Goal: Task Accomplishment & Management: Complete application form

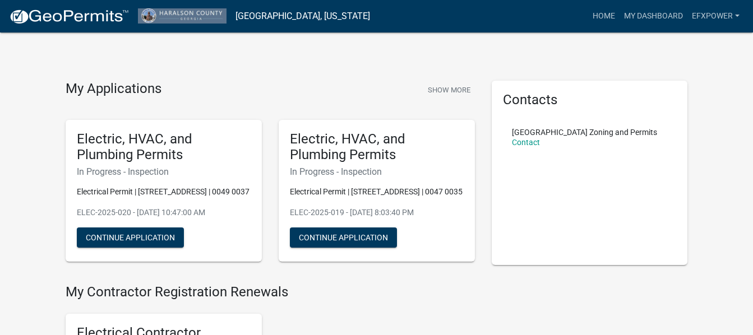
click at [121, 235] on button "Continue Application" at bounding box center [130, 238] width 107 height 20
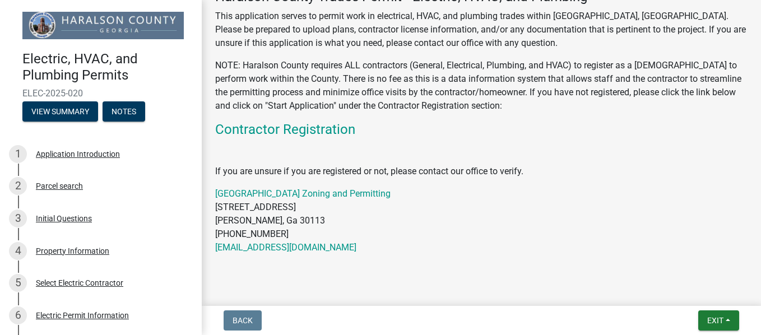
scroll to position [235, 0]
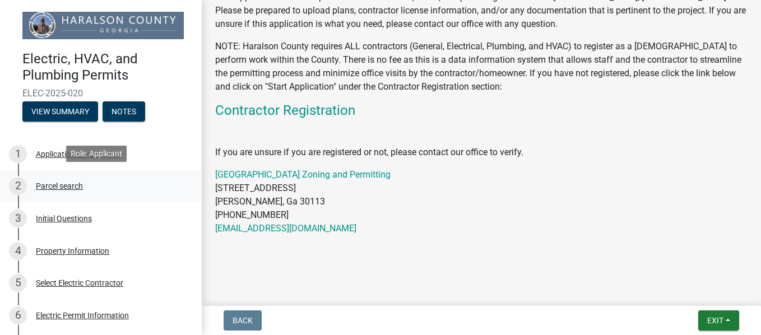
click at [59, 183] on div "Parcel search" at bounding box center [59, 186] width 47 height 8
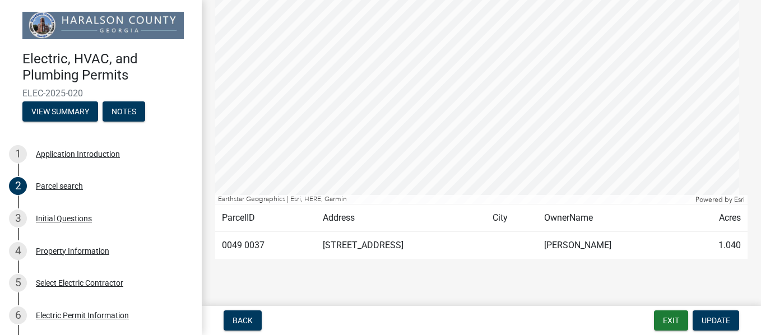
scroll to position [198, 0]
click at [238, 324] on span "Back" at bounding box center [243, 320] width 20 height 9
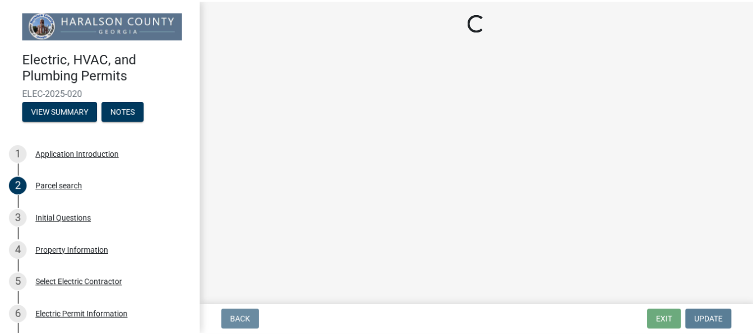
scroll to position [0, 0]
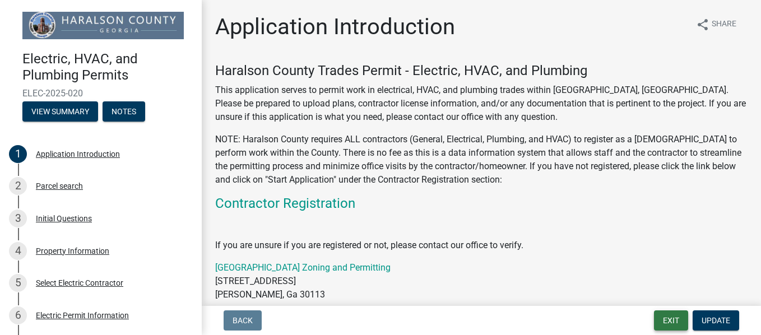
click at [667, 317] on button "Exit" at bounding box center [671, 320] width 34 height 20
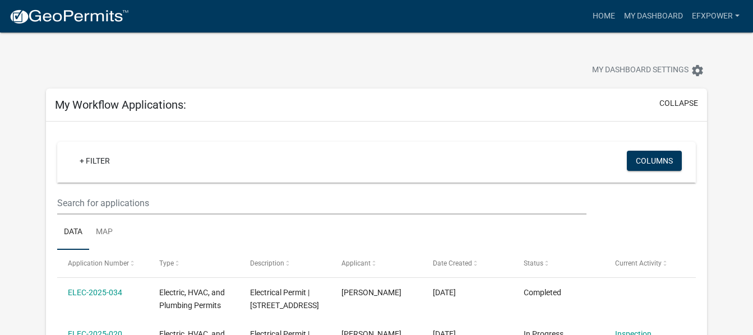
click at [335, 93] on div "My Workflow Applications: collapse" at bounding box center [376, 105] width 661 height 33
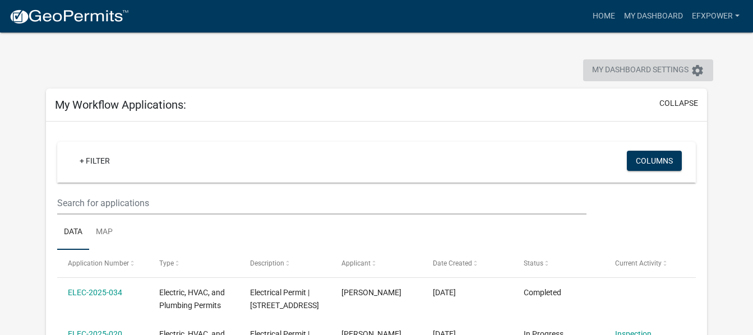
click at [613, 68] on span "My Dashboard Settings" at bounding box center [640, 70] width 96 height 13
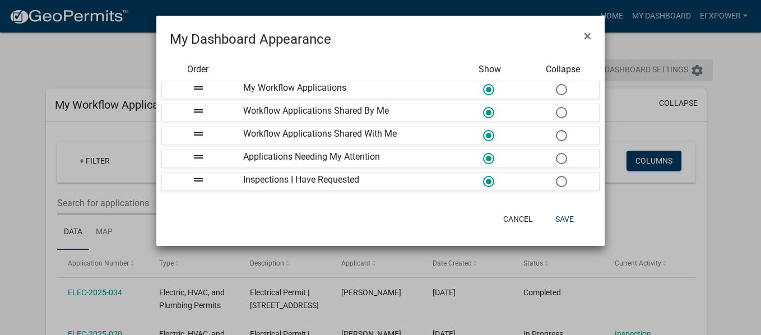
click at [613, 68] on ngb-modal-window "My Dashboard Appearance × Order Show Collapse drag_handle My Workflow Applicati…" at bounding box center [380, 167] width 761 height 335
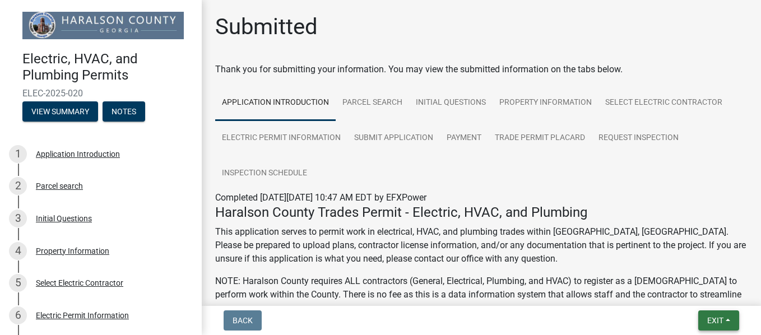
click at [719, 318] on span "Exit" at bounding box center [715, 320] width 16 height 9
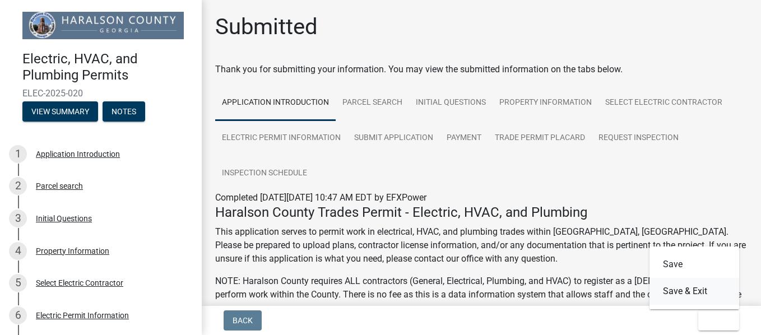
click at [702, 290] on button "Save & Exit" at bounding box center [695, 291] width 90 height 27
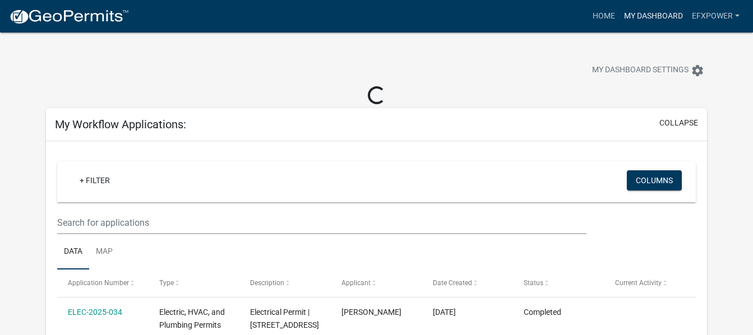
click at [652, 11] on link "My Dashboard" at bounding box center [653, 16] width 68 height 21
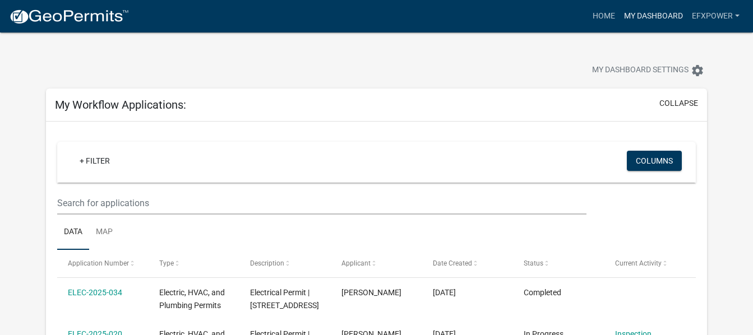
click at [652, 11] on link "My Dashboard" at bounding box center [653, 16] width 68 height 21
click at [600, 14] on link "Home" at bounding box center [603, 16] width 31 height 21
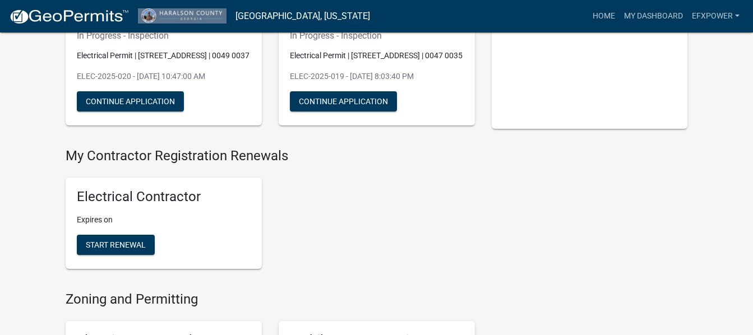
scroll to position [182, 0]
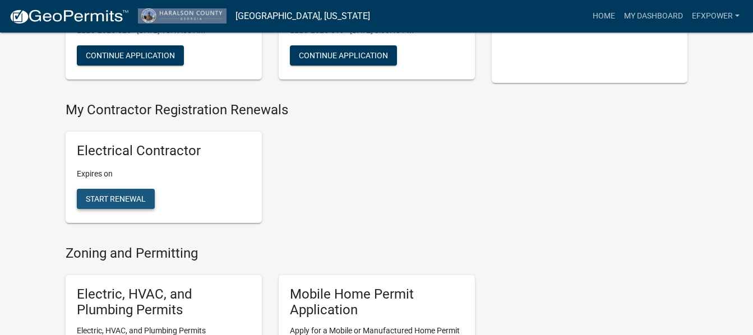
click at [100, 203] on span "Start Renewal" at bounding box center [116, 198] width 60 height 9
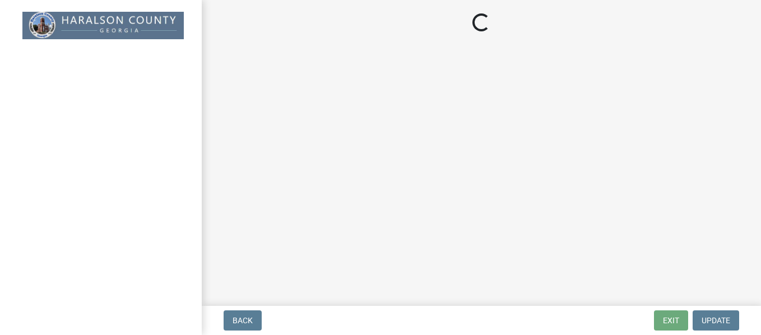
select select "Ga"
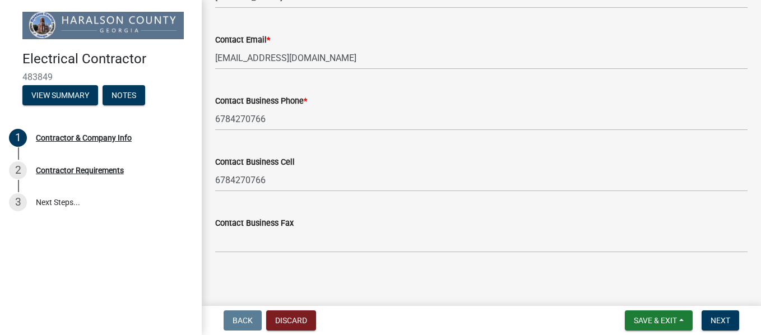
scroll to position [675, 0]
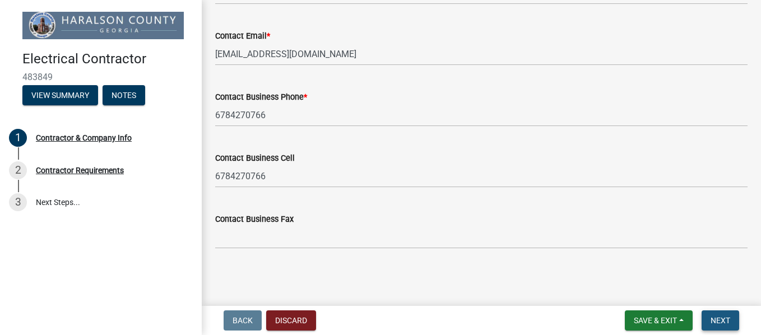
click at [720, 314] on button "Next" at bounding box center [721, 320] width 38 height 20
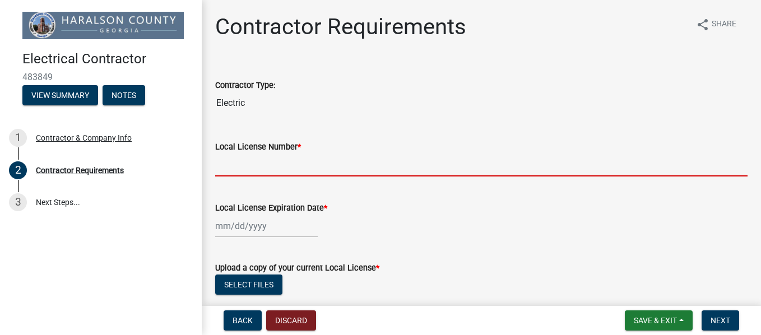
click at [232, 164] on input "Local License Number *" at bounding box center [481, 165] width 532 height 23
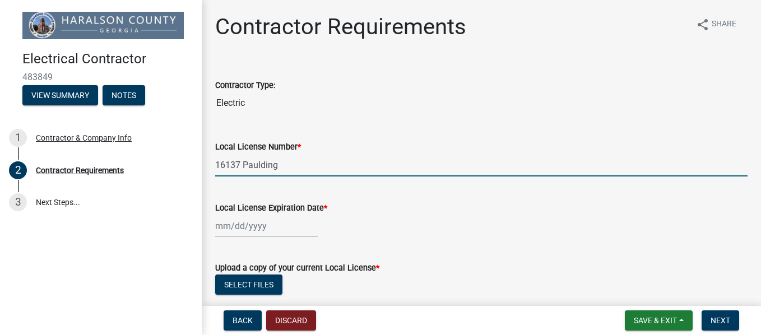
type input "16137 Paulding"
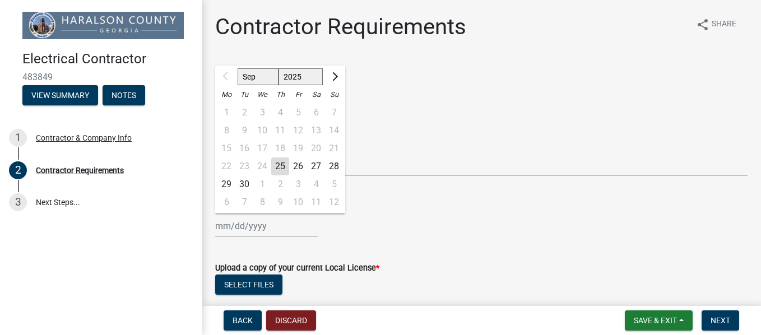
click at [235, 223] on div "Sep Oct Nov [DATE] 2026 2027 2028 2029 2030 2031 2032 2033 2034 2035 2036 2037 …" at bounding box center [266, 226] width 103 height 23
click at [235, 223] on input "Local License Expiration Date *" at bounding box center [266, 226] width 103 height 23
click at [335, 76] on span "Next month" at bounding box center [334, 76] width 8 height 8
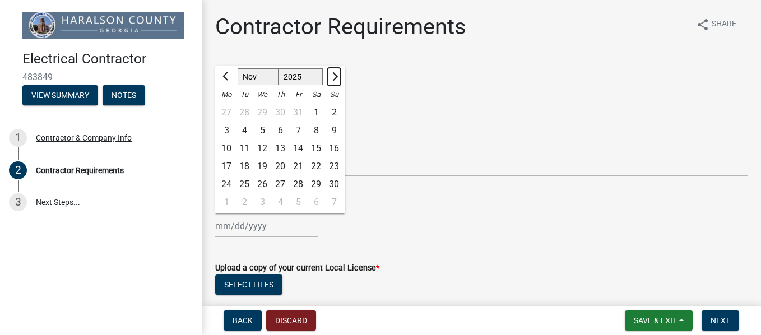
select select "12"
click at [258, 180] on div "31" at bounding box center [262, 184] width 18 height 18
type input "[DATE]"
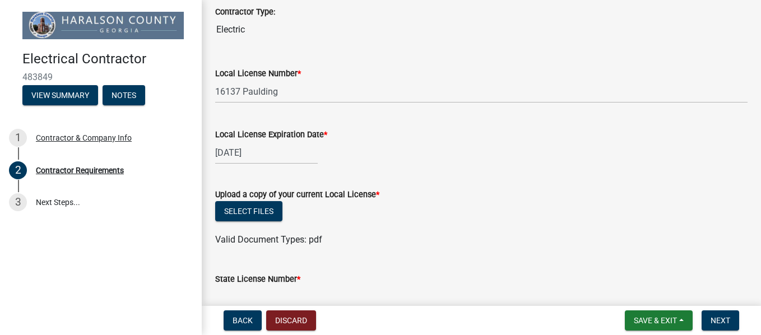
scroll to position [87, 0]
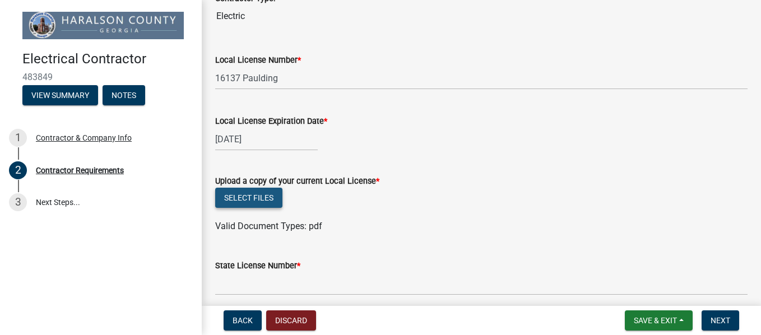
click at [233, 197] on button "Select files" at bounding box center [248, 198] width 67 height 20
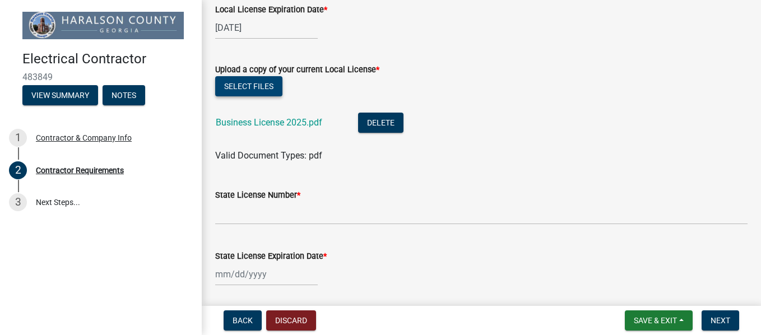
scroll to position [206, 0]
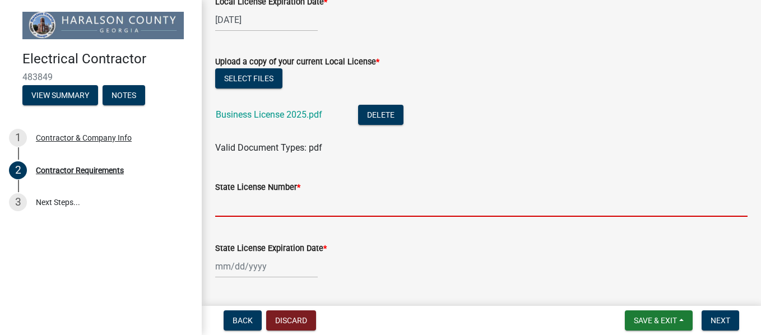
click at [225, 201] on input "State License Number *" at bounding box center [481, 205] width 532 height 23
type input "EN216758"
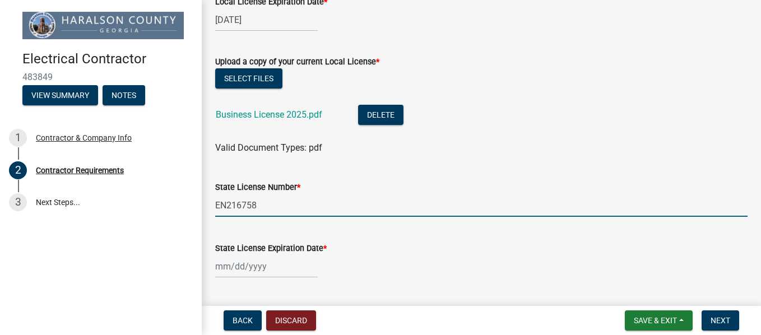
click at [239, 271] on input "State License Expiration Date *" at bounding box center [266, 266] width 103 height 23
select select "9"
select select "2025"
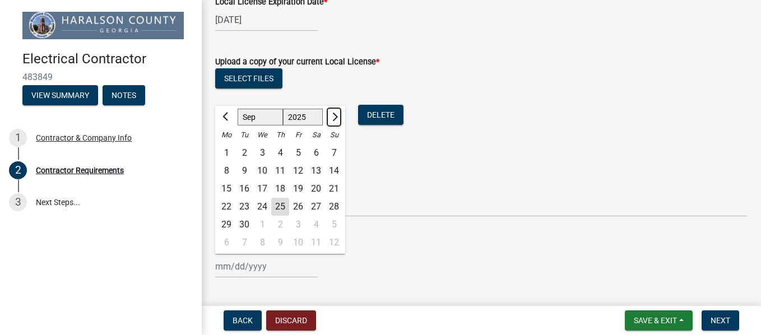
click at [334, 118] on span "Next month" at bounding box center [334, 117] width 8 height 8
select select "1"
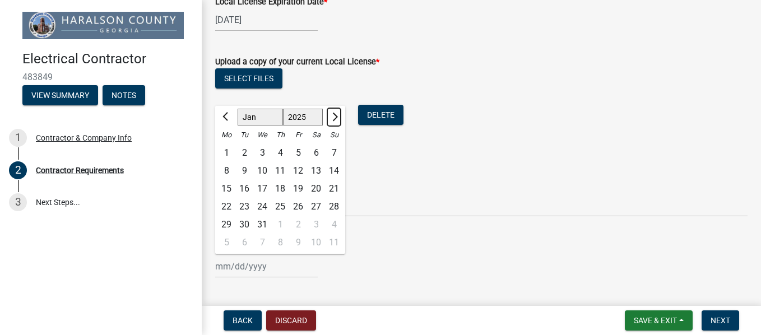
select select "2026"
click at [334, 118] on span "Next month" at bounding box center [334, 117] width 8 height 8
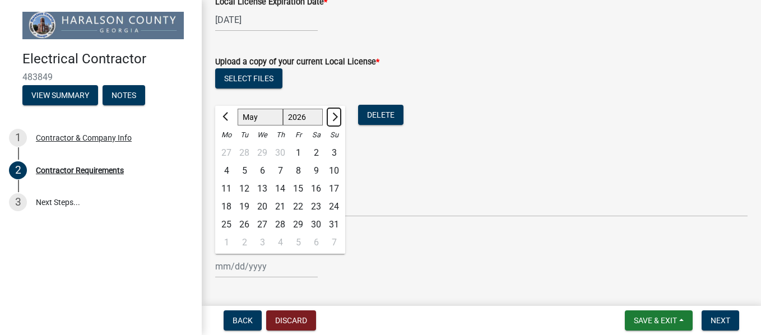
click at [334, 118] on span "Next month" at bounding box center [334, 117] width 8 height 8
select select "6"
click at [245, 220] on div "30" at bounding box center [244, 225] width 18 height 18
type input "[DATE]"
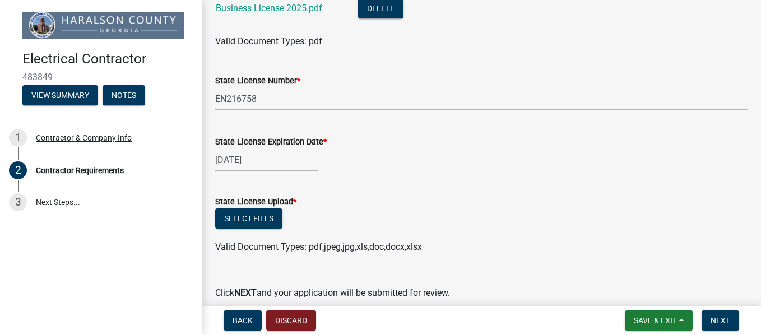
scroll to position [314, 0]
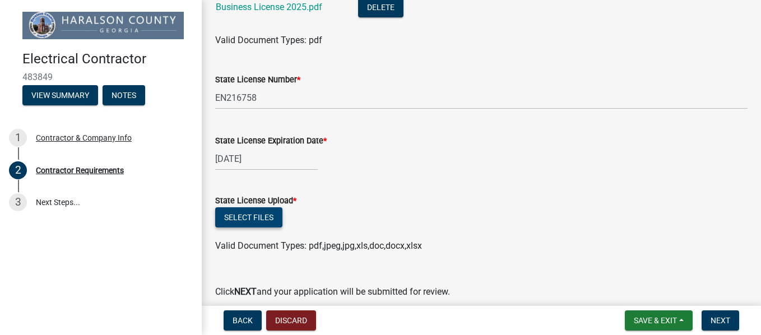
click at [243, 217] on button "Select files" at bounding box center [248, 217] width 67 height 20
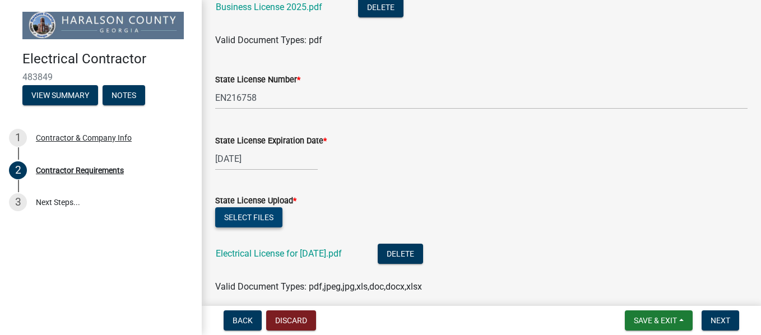
scroll to position [405, 0]
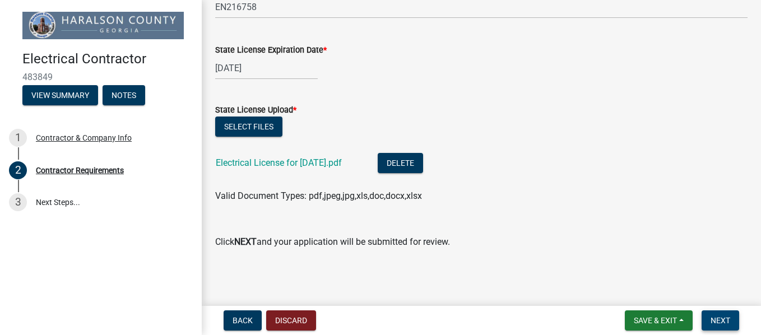
click at [713, 324] on span "Next" at bounding box center [721, 320] width 20 height 9
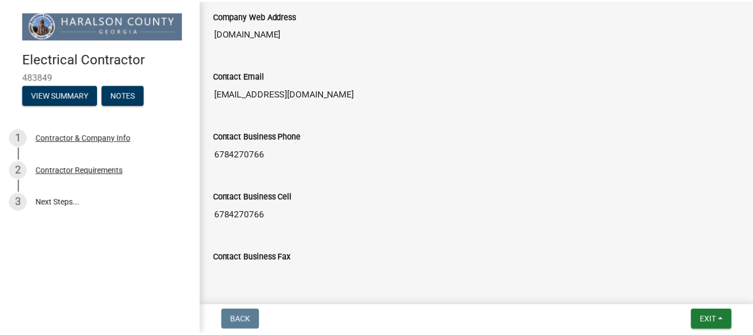
scroll to position [737, 0]
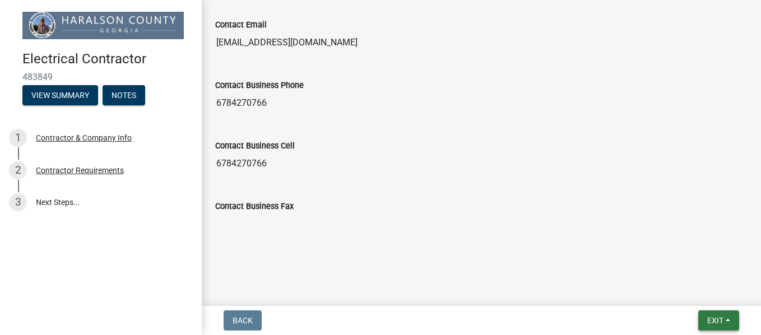
click at [715, 316] on span "Exit" at bounding box center [715, 320] width 16 height 9
click at [694, 291] on button "Save & Exit" at bounding box center [695, 291] width 90 height 27
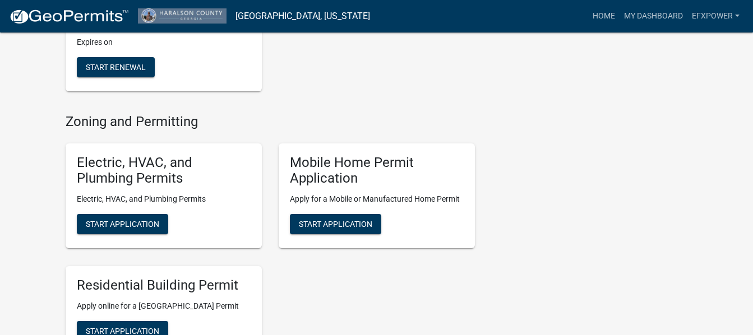
scroll to position [312, 0]
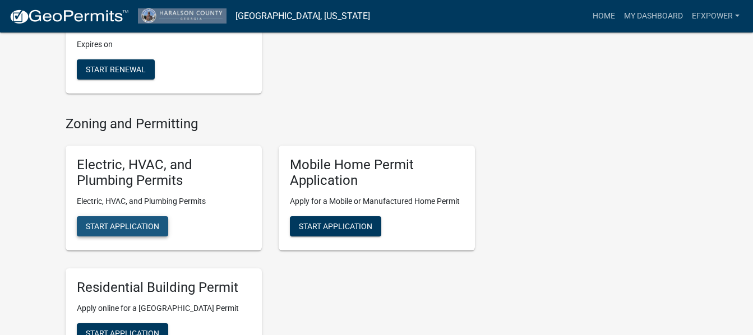
click at [122, 221] on button "Start Application" at bounding box center [122, 226] width 91 height 20
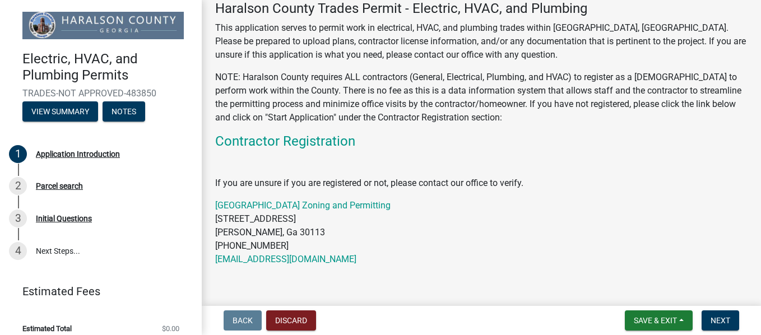
scroll to position [80, 0]
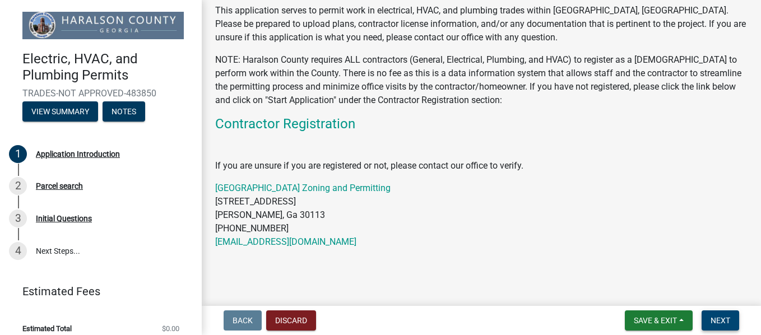
click at [727, 319] on span "Next" at bounding box center [721, 320] width 20 height 9
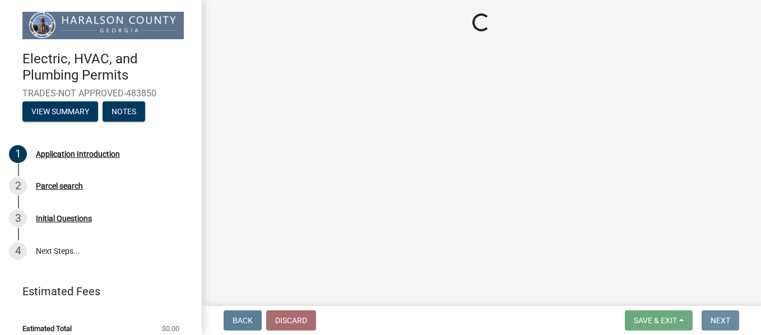
scroll to position [0, 0]
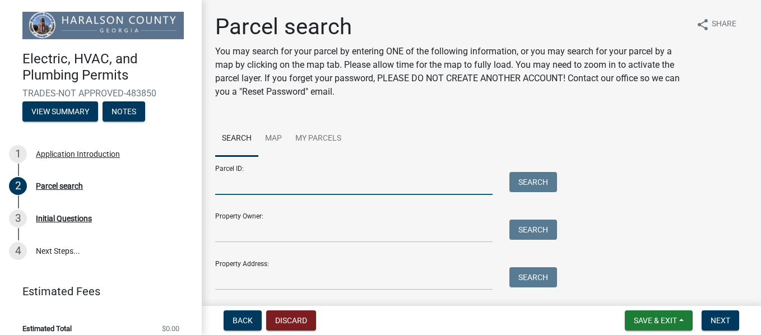
click at [266, 183] on input "Parcel ID:" at bounding box center [353, 183] width 277 height 23
type input "00900122"
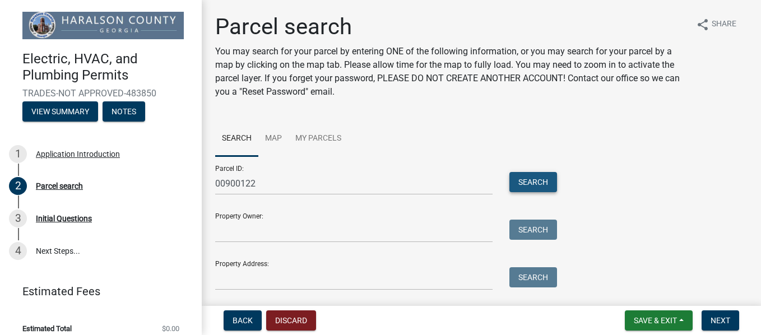
click at [534, 181] on button "Search" at bounding box center [533, 182] width 48 height 20
click at [537, 181] on button "Search" at bounding box center [533, 182] width 48 height 20
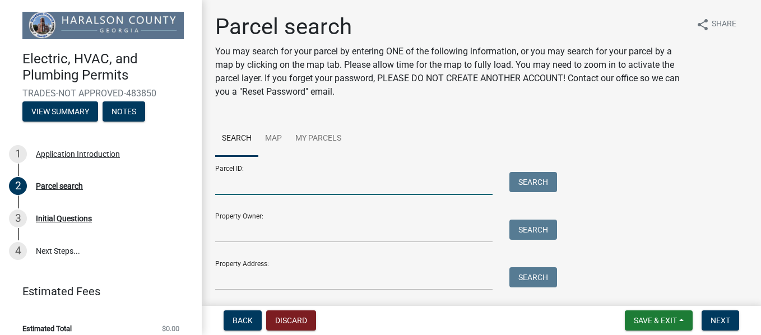
click at [236, 192] on input "Parcel ID:" at bounding box center [353, 183] width 277 height 23
type input "00900122"
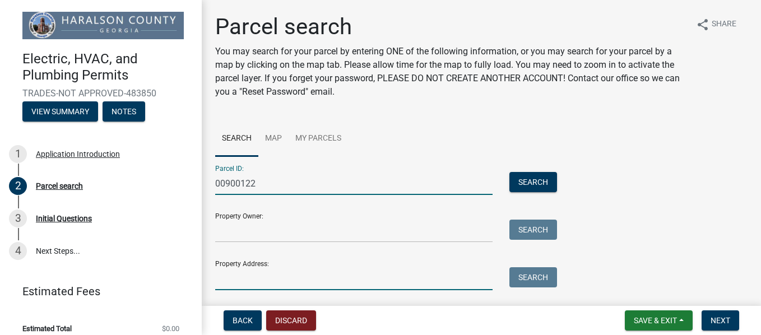
click at [232, 277] on input "Property Address:" at bounding box center [353, 278] width 277 height 23
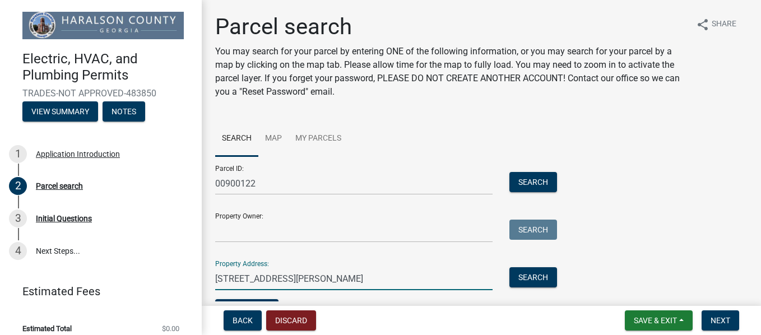
type input "499 Grady Whitton Rd"
click at [237, 226] on input "Property Owner:" at bounding box center [353, 231] width 277 height 23
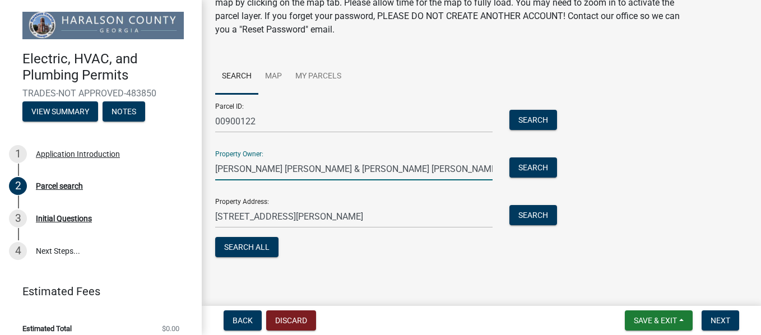
scroll to position [63, 0]
type input "Fuller Leonard Elbert & Cathy Ann"
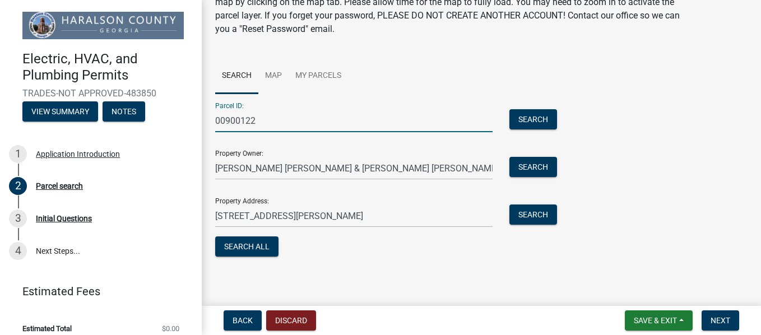
click at [381, 118] on input "00900122" at bounding box center [353, 120] width 277 height 23
type input "009 00122"
click at [466, 288] on main "Parcel search You may search for your parcel by entering ONE of the following i…" at bounding box center [481, 150] width 559 height 301
click at [721, 316] on span "Next" at bounding box center [721, 320] width 20 height 9
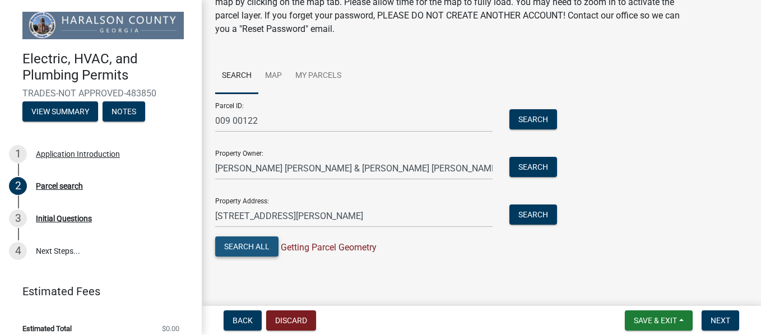
click at [249, 244] on button "Search All" at bounding box center [246, 246] width 63 height 20
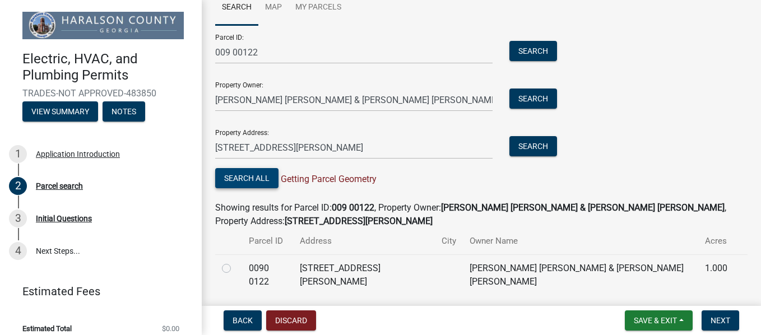
scroll to position [155, 0]
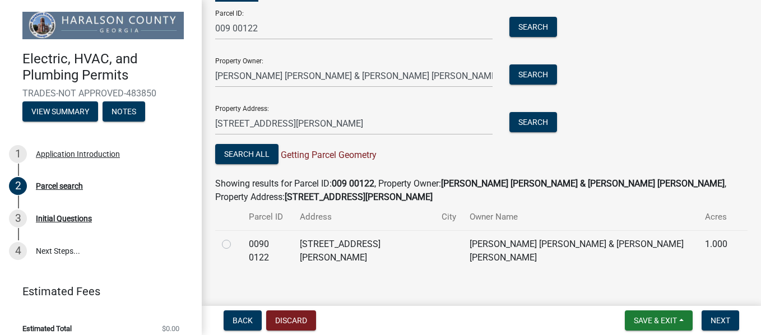
click at [235, 238] on label at bounding box center [235, 238] width 0 height 0
click at [235, 245] on 0122 "radio" at bounding box center [238, 241] width 7 height 7
radio 0122 "true"
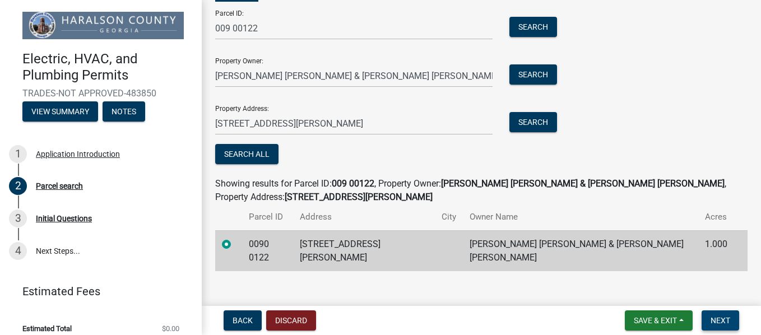
click at [725, 319] on span "Next" at bounding box center [721, 320] width 20 height 9
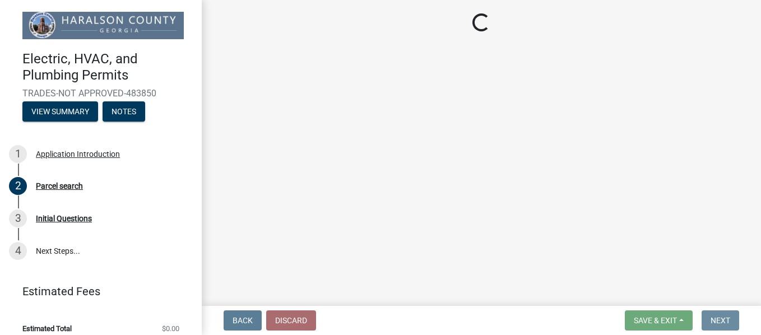
scroll to position [0, 0]
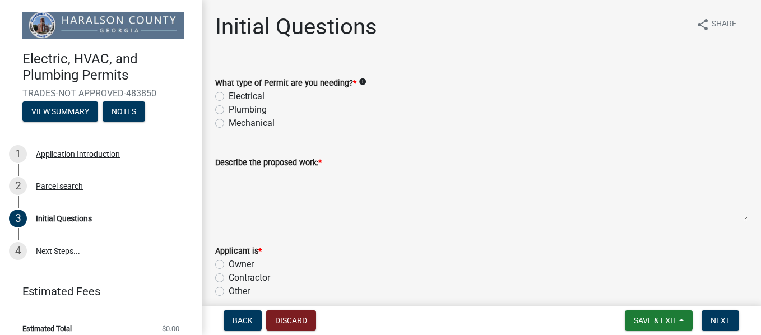
click at [229, 95] on label "Electrical" at bounding box center [247, 96] width 36 height 13
click at [229, 95] on input "Electrical" at bounding box center [232, 93] width 7 height 7
radio input "true"
click at [229, 277] on label "Contractor" at bounding box center [249, 277] width 41 height 13
click at [229, 277] on input "Contractor" at bounding box center [232, 274] width 7 height 7
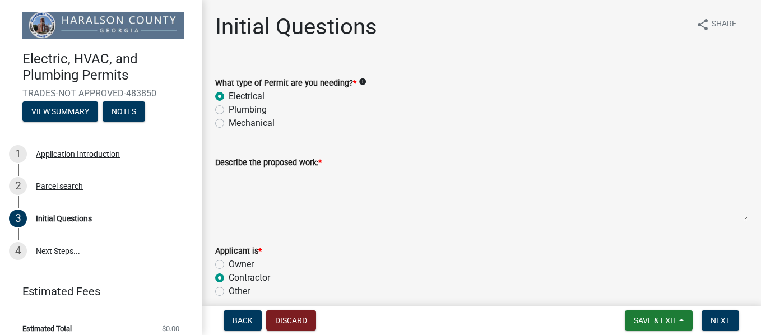
radio input "true"
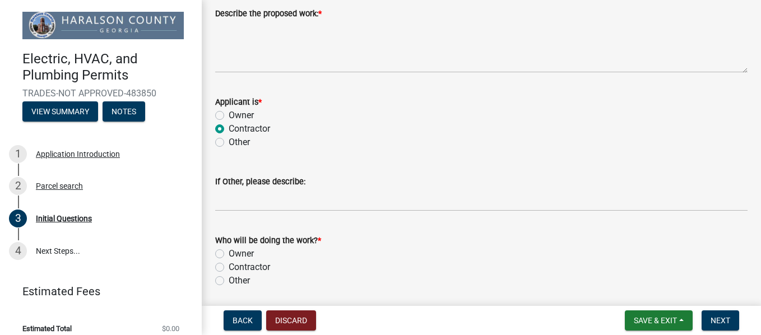
scroll to position [157, 0]
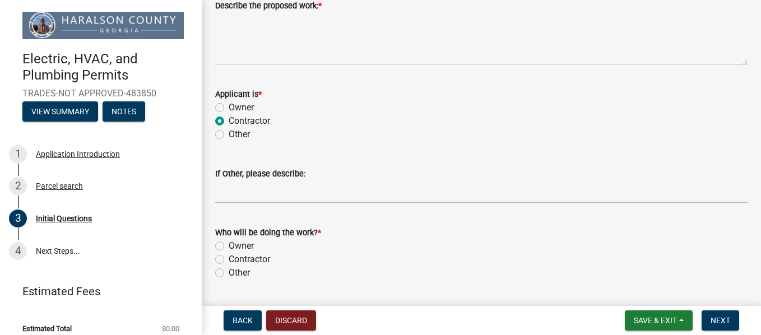
click at [229, 261] on label "Contractor" at bounding box center [249, 259] width 41 height 13
click at [229, 260] on input "Contractor" at bounding box center [232, 256] width 7 height 7
radio input "true"
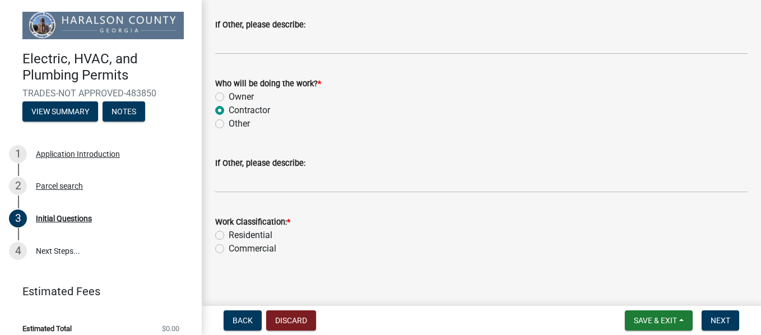
scroll to position [314, 0]
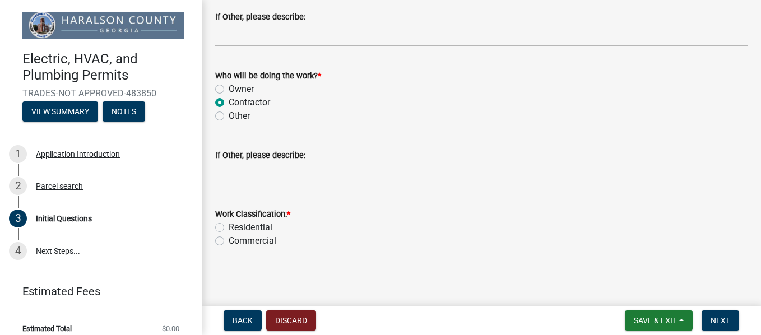
click at [229, 239] on label "Commercial" at bounding box center [253, 240] width 48 height 13
click at [229, 239] on input "Commercial" at bounding box center [232, 237] width 7 height 7
radio input "true"
click at [726, 316] on span "Next" at bounding box center [721, 320] width 20 height 9
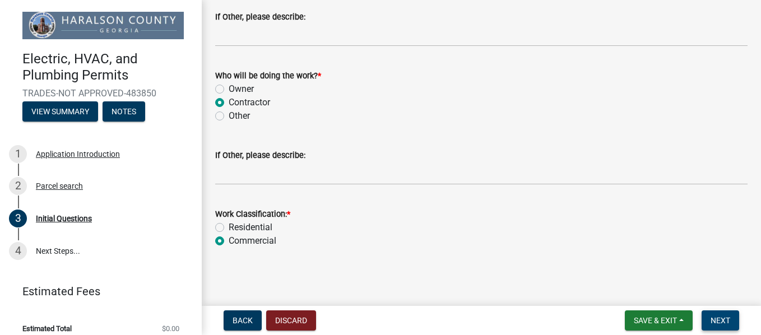
click at [720, 321] on span "Next" at bounding box center [721, 320] width 20 height 9
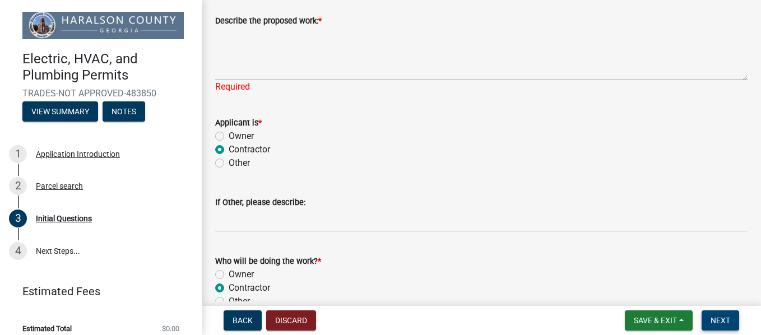
scroll to position [139, 0]
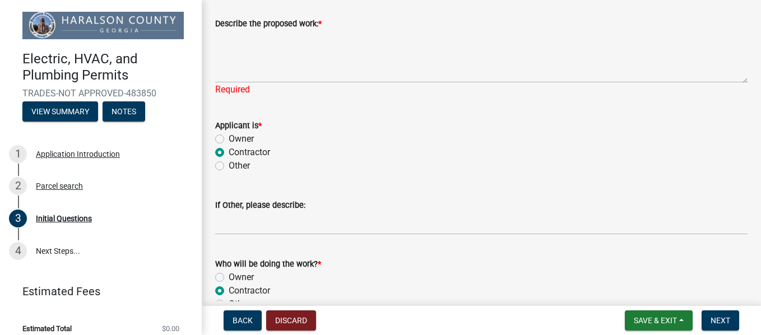
click at [229, 166] on label "Other" at bounding box center [239, 165] width 21 height 13
click at [229, 166] on input "Other" at bounding box center [232, 162] width 7 height 7
radio input "true"
click at [229, 150] on label "Contractor" at bounding box center [249, 152] width 41 height 13
click at [229, 150] on input "Contractor" at bounding box center [232, 149] width 7 height 7
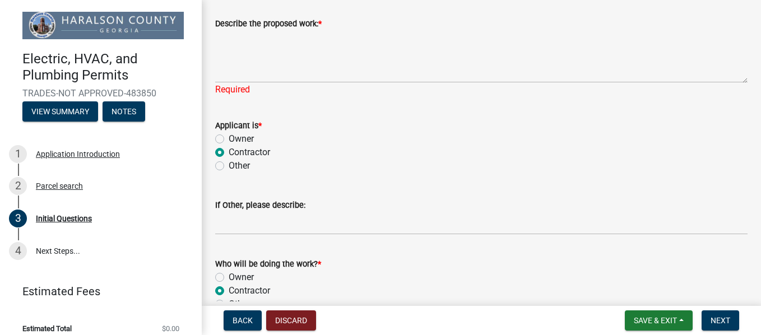
radio input "true"
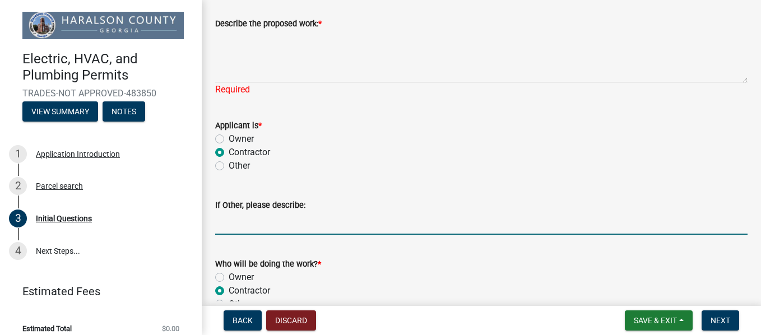
click at [234, 220] on input "If Other, please describe:" at bounding box center [481, 223] width 532 height 23
type input "Contractor"
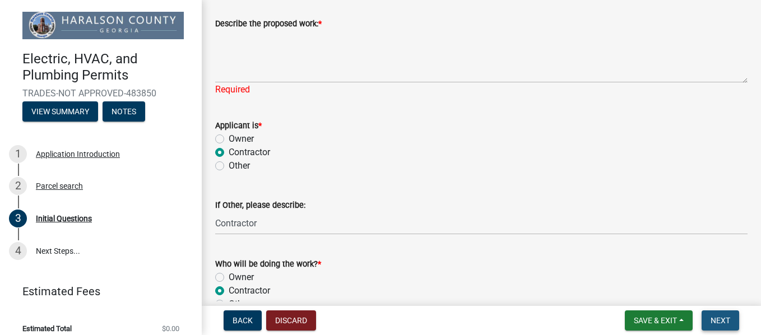
click at [712, 318] on span "Next" at bounding box center [721, 320] width 20 height 9
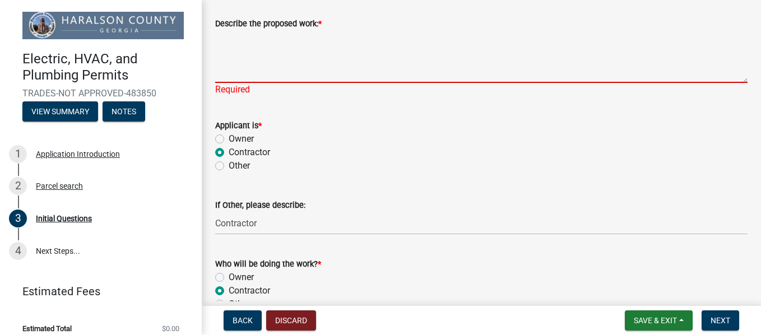
click at [226, 69] on textarea "Describe the proposed work: *" at bounding box center [481, 56] width 532 height 53
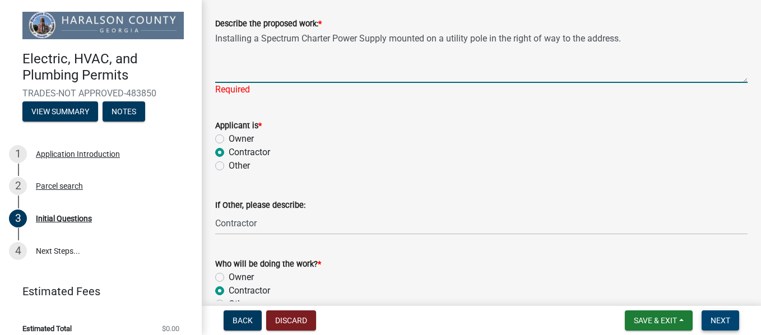
type textarea "Installing a Spectrum Charter Power Supply mounted on a utility pole in the rig…"
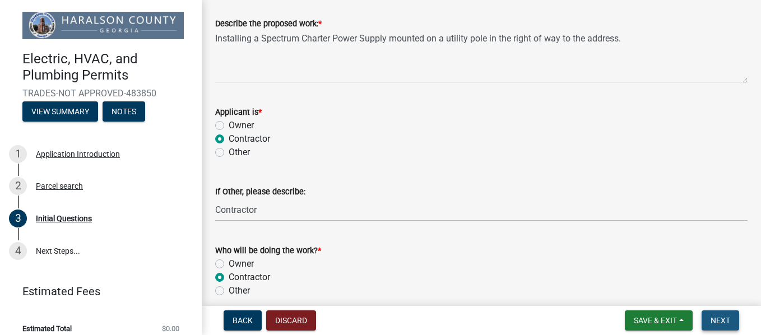
click at [716, 317] on span "Next" at bounding box center [721, 320] width 20 height 9
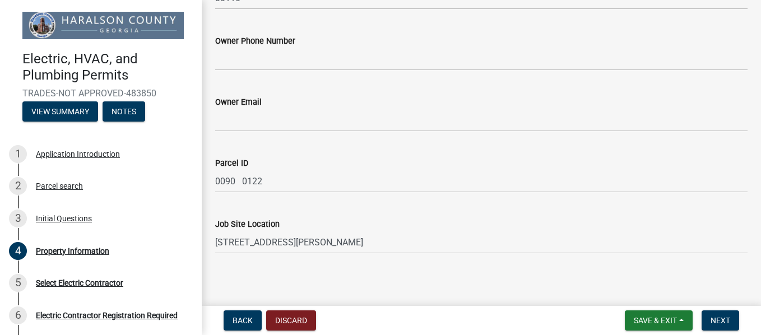
scroll to position [319, 0]
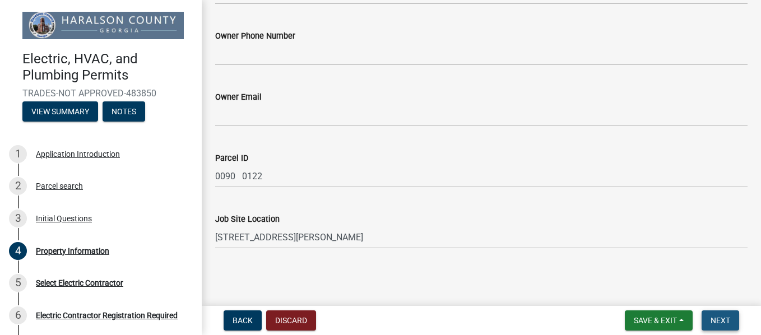
click at [712, 318] on span "Next" at bounding box center [721, 320] width 20 height 9
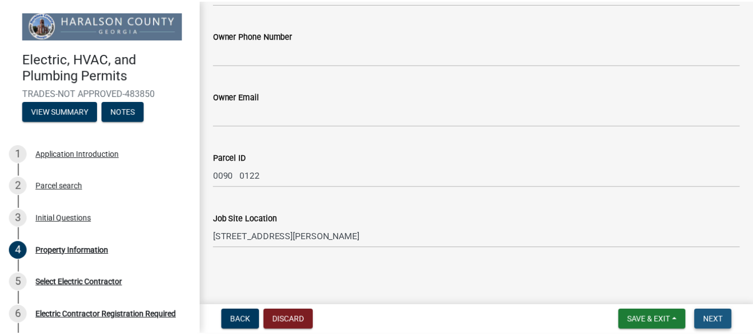
scroll to position [0, 0]
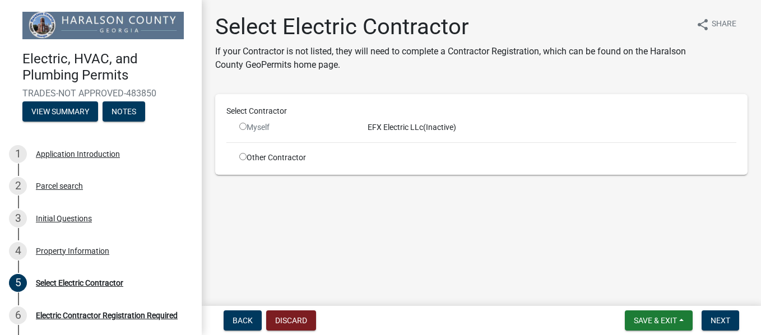
click at [245, 126] on input "radio" at bounding box center [242, 126] width 7 height 7
click at [243, 125] on input "radio" at bounding box center [242, 126] width 7 height 7
click at [243, 124] on input "radio" at bounding box center [242, 126] width 7 height 7
radio input "false"
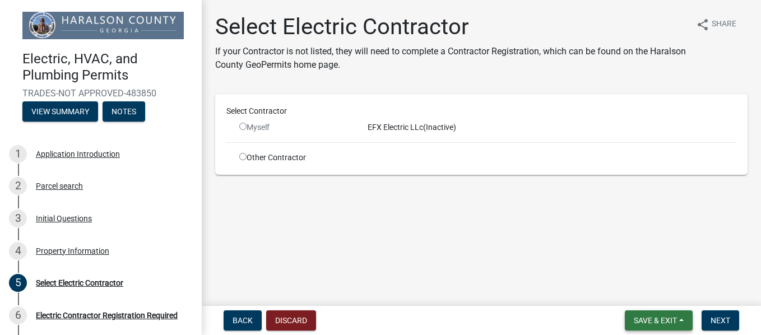
click at [650, 319] on span "Save & Exit" at bounding box center [655, 320] width 43 height 9
click at [634, 290] on button "Save & Exit" at bounding box center [648, 291] width 90 height 27
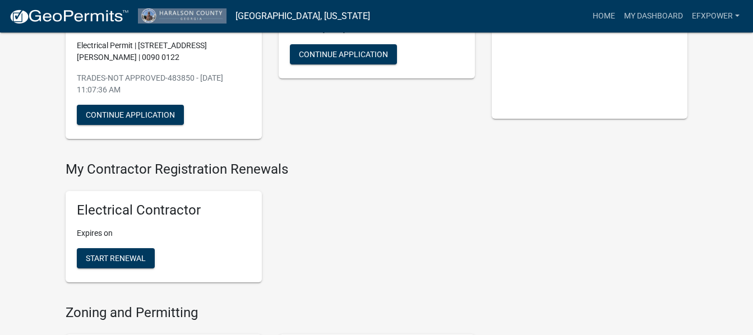
scroll to position [151, 0]
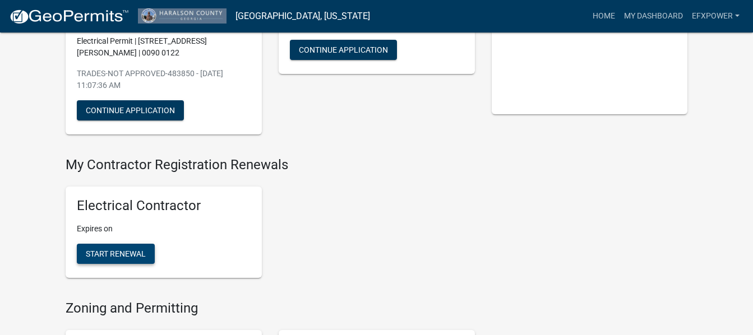
click at [107, 256] on span "Start Renewal" at bounding box center [116, 253] width 60 height 9
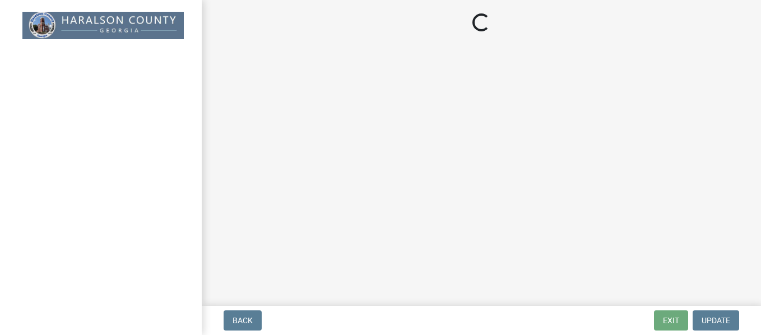
select select "Ga"
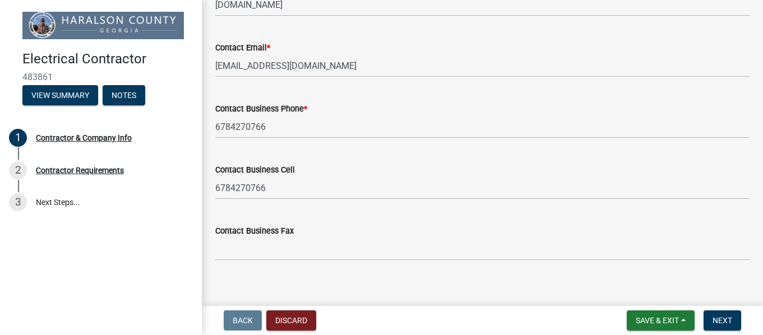
scroll to position [675, 0]
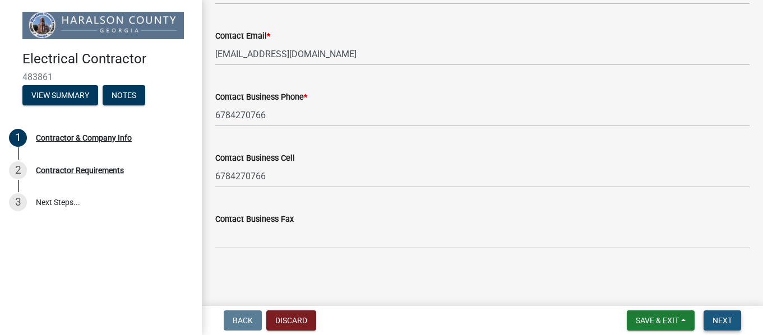
click at [720, 316] on span "Next" at bounding box center [722, 320] width 20 height 9
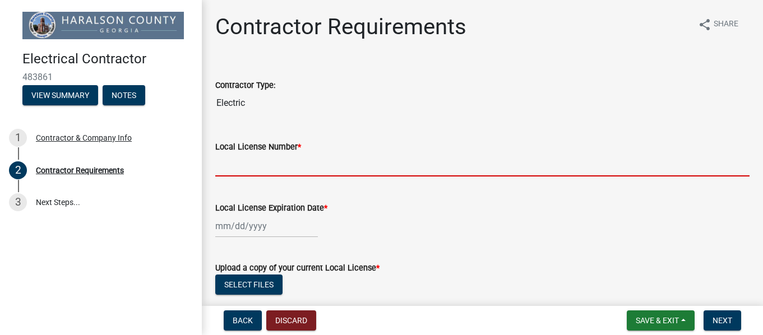
click at [218, 165] on input "Local License Number *" at bounding box center [482, 165] width 534 height 23
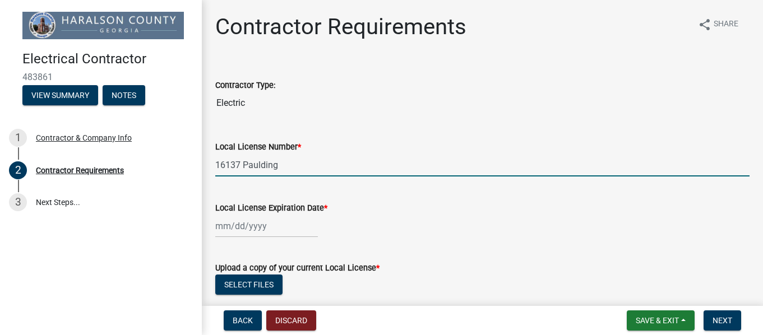
type input "16137 Paulding"
click at [233, 226] on div at bounding box center [266, 226] width 103 height 23
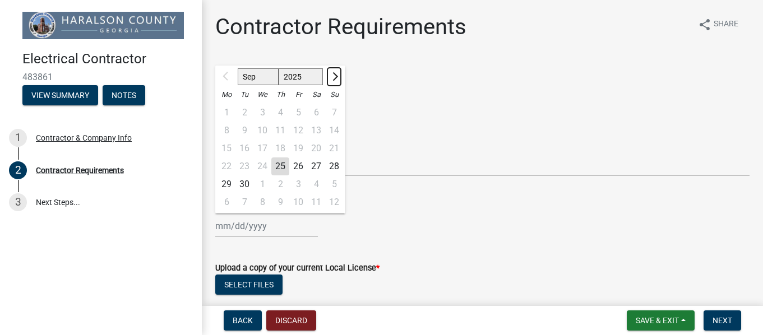
click at [335, 76] on span "Next month" at bounding box center [334, 76] width 8 height 8
select select "1"
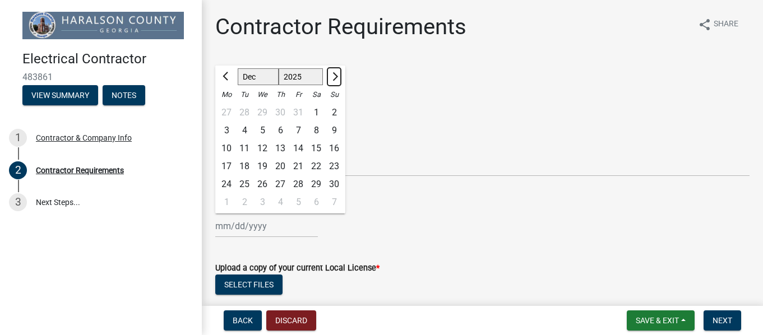
select select "2026"
click at [335, 76] on span "Next month" at bounding box center [334, 76] width 8 height 8
click at [224, 74] on button "Previous month" at bounding box center [226, 77] width 13 height 18
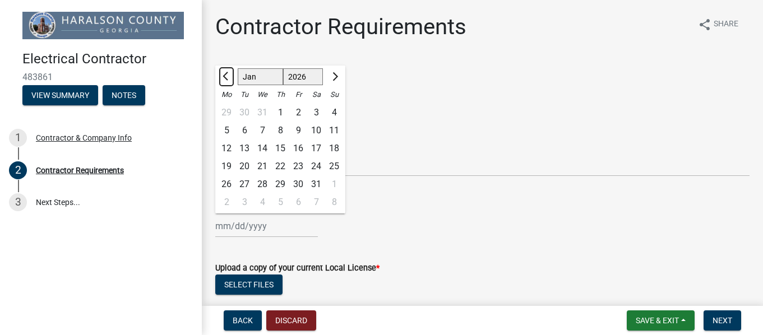
click at [224, 74] on button "Previous month" at bounding box center [226, 77] width 13 height 18
select select "12"
select select "2025"
click at [262, 183] on div "31" at bounding box center [262, 184] width 18 height 18
type input "[DATE]"
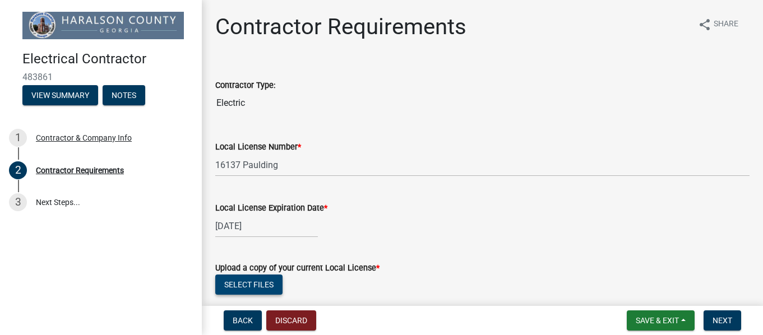
click at [250, 285] on button "Select files" at bounding box center [248, 285] width 67 height 20
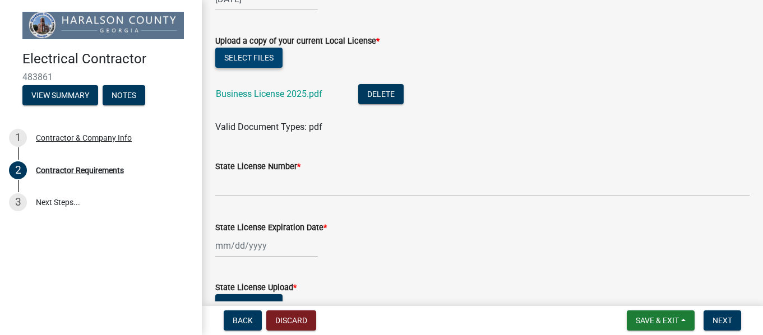
scroll to position [238, 0]
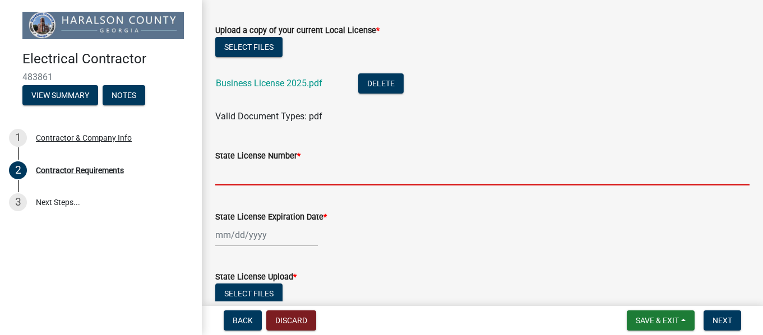
click at [227, 175] on input "State License Number *" at bounding box center [482, 174] width 534 height 23
type input "EN216758"
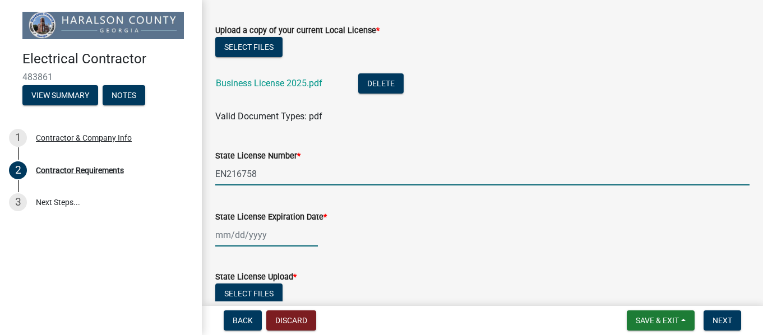
click at [231, 239] on div at bounding box center [266, 235] width 103 height 23
select select "9"
select select "2025"
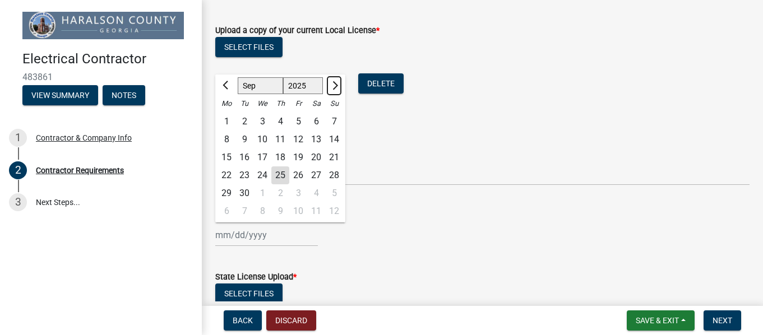
click at [337, 82] on button "Next month" at bounding box center [333, 86] width 13 height 18
select select "1"
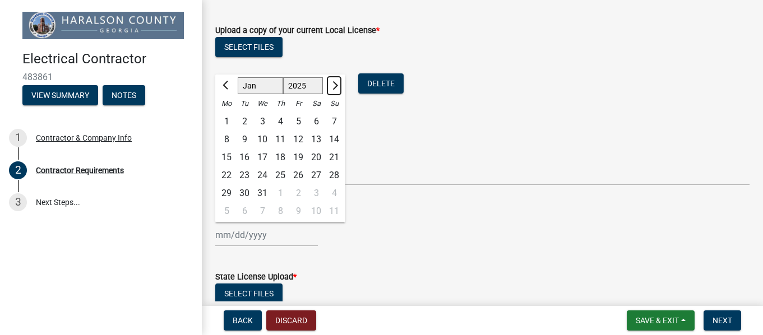
select select "2026"
click at [337, 82] on button "Next month" at bounding box center [333, 86] width 13 height 18
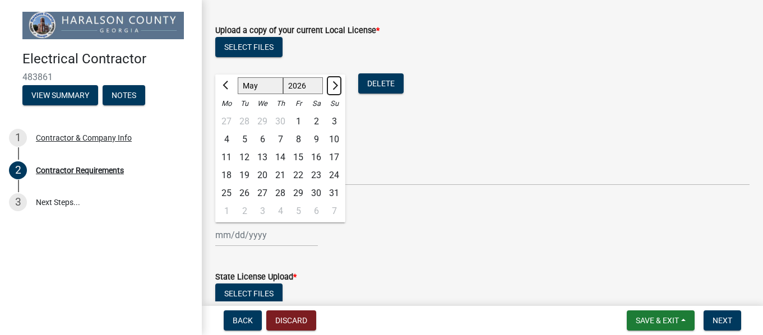
click at [337, 82] on button "Next month" at bounding box center [333, 86] width 13 height 18
select select "6"
click at [245, 191] on div "30" at bounding box center [244, 193] width 18 height 18
type input "[DATE]"
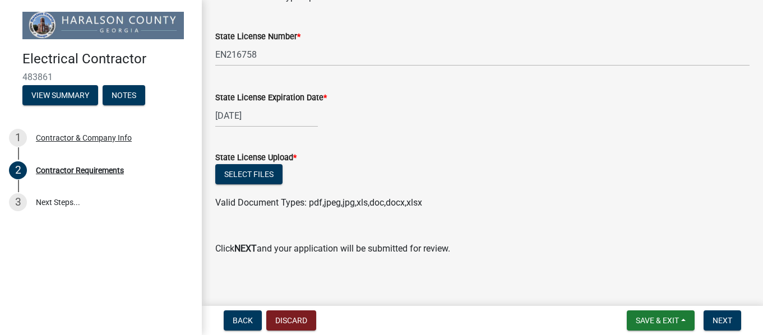
scroll to position [364, 0]
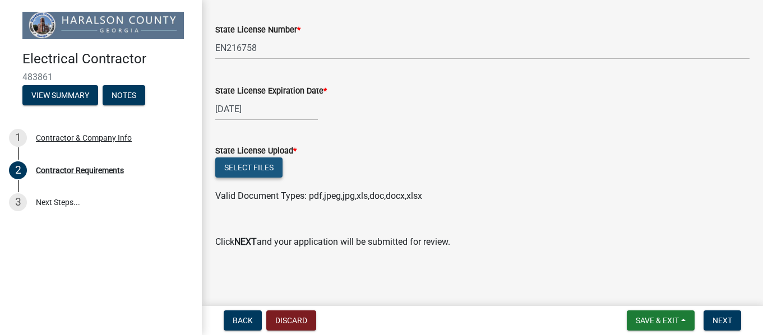
click at [249, 166] on button "Select files" at bounding box center [248, 167] width 67 height 20
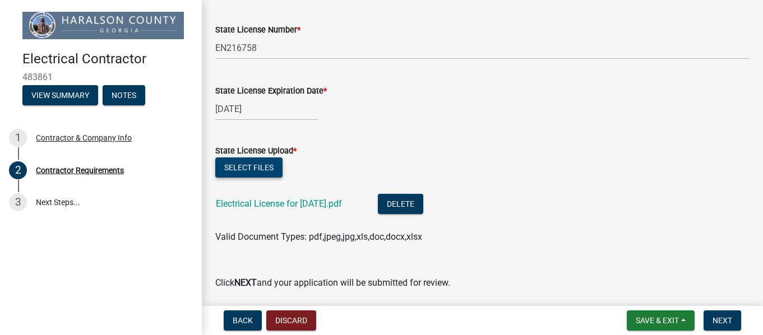
scroll to position [405, 0]
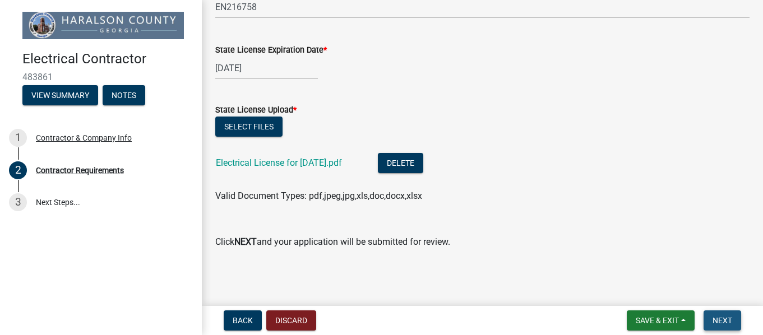
click at [723, 321] on span "Next" at bounding box center [722, 320] width 20 height 9
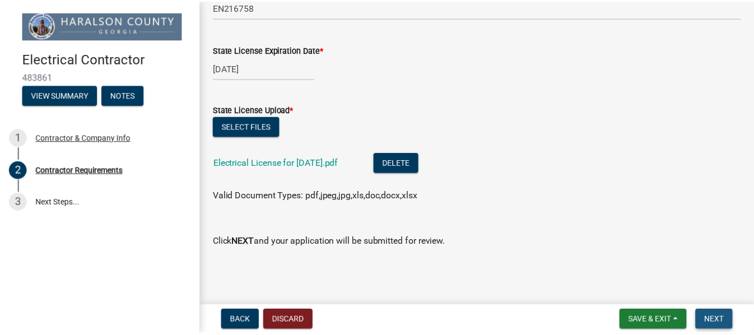
scroll to position [0, 0]
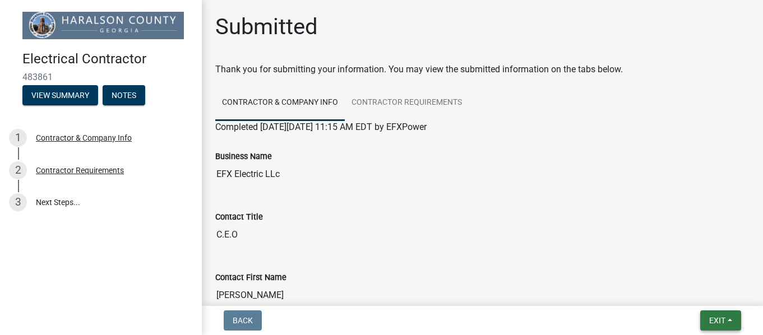
click at [723, 321] on span "Exit" at bounding box center [717, 320] width 16 height 9
click at [689, 291] on button "Save & Exit" at bounding box center [696, 291] width 90 height 27
